Goal: Transaction & Acquisition: Book appointment/travel/reservation

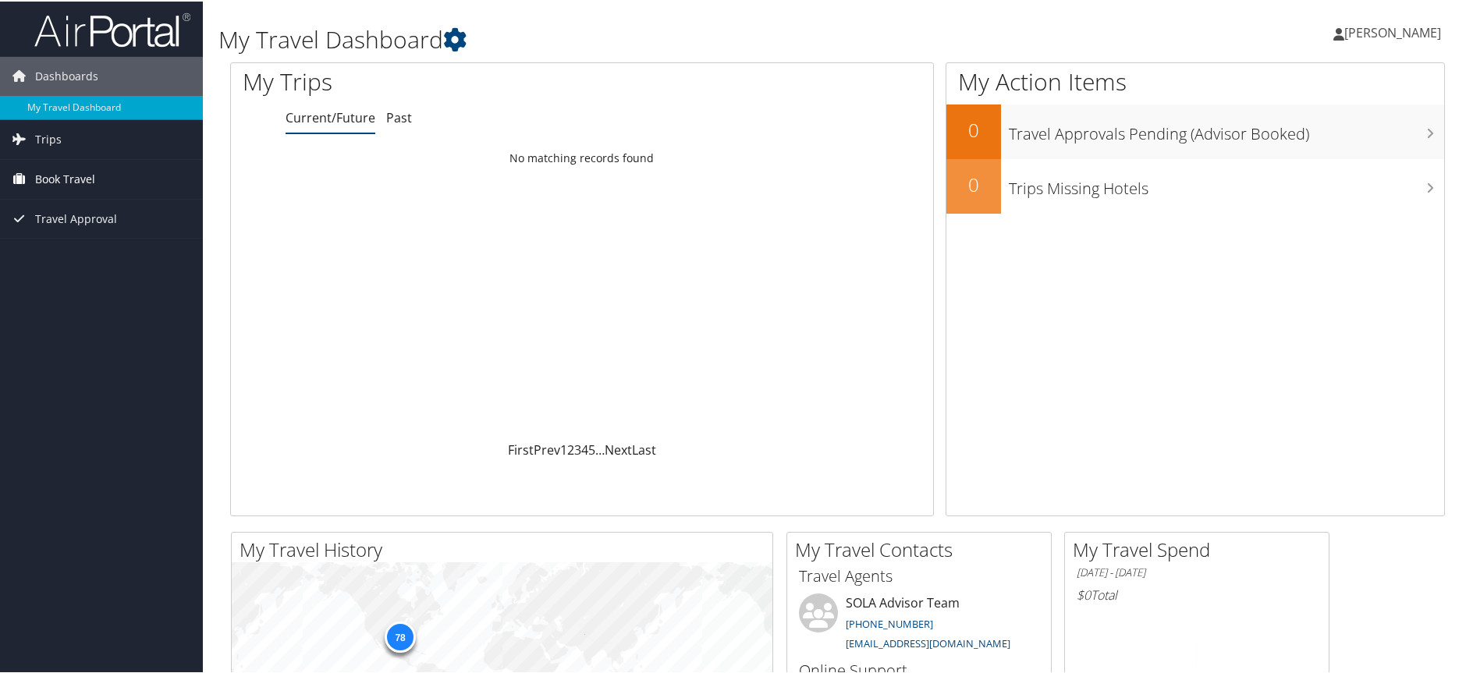
click at [55, 174] on span "Book Travel" at bounding box center [65, 177] width 60 height 39
click at [51, 238] on link "Book/Manage Online Trips" at bounding box center [101, 232] width 203 height 23
click at [66, 236] on link "Book/Manage Online Trips" at bounding box center [101, 232] width 203 height 23
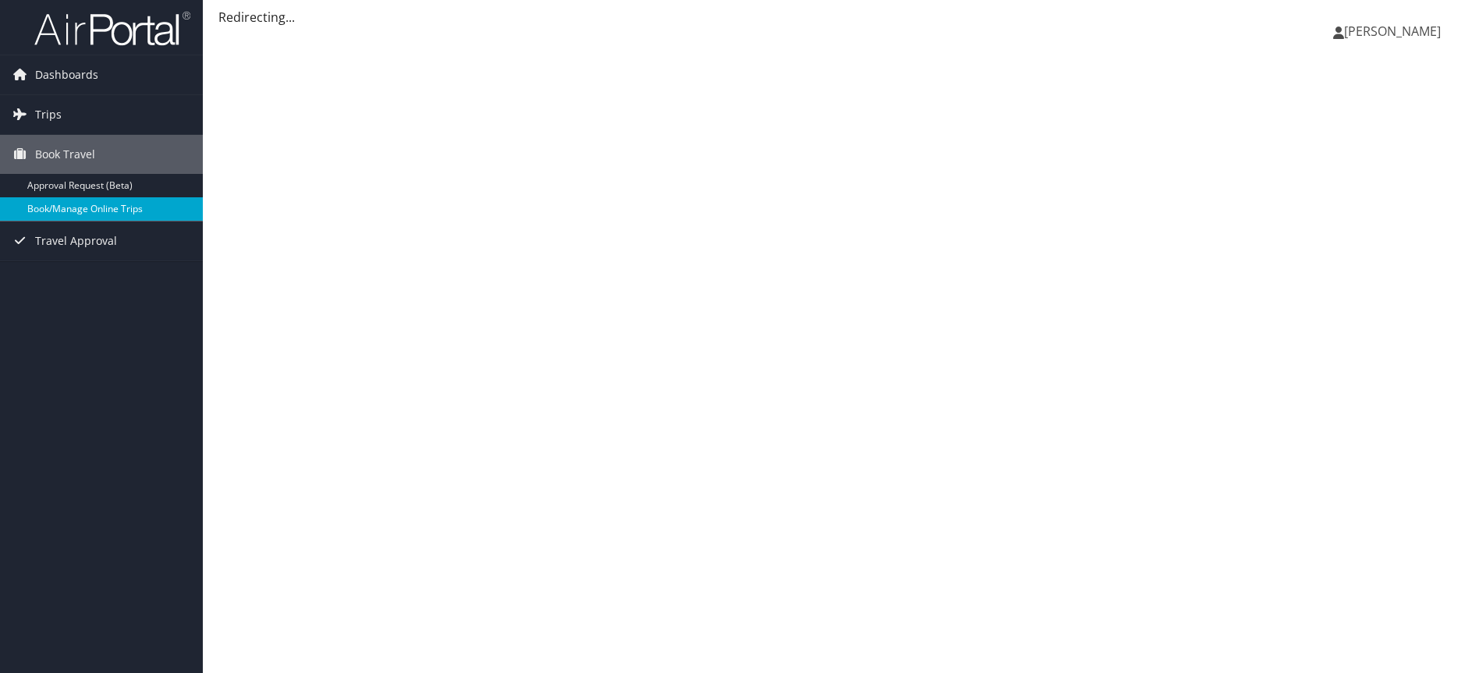
click at [144, 211] on link "Book/Manage Online Trips" at bounding box center [101, 208] width 203 height 23
